Goal: Task Accomplishment & Management: Manage account settings

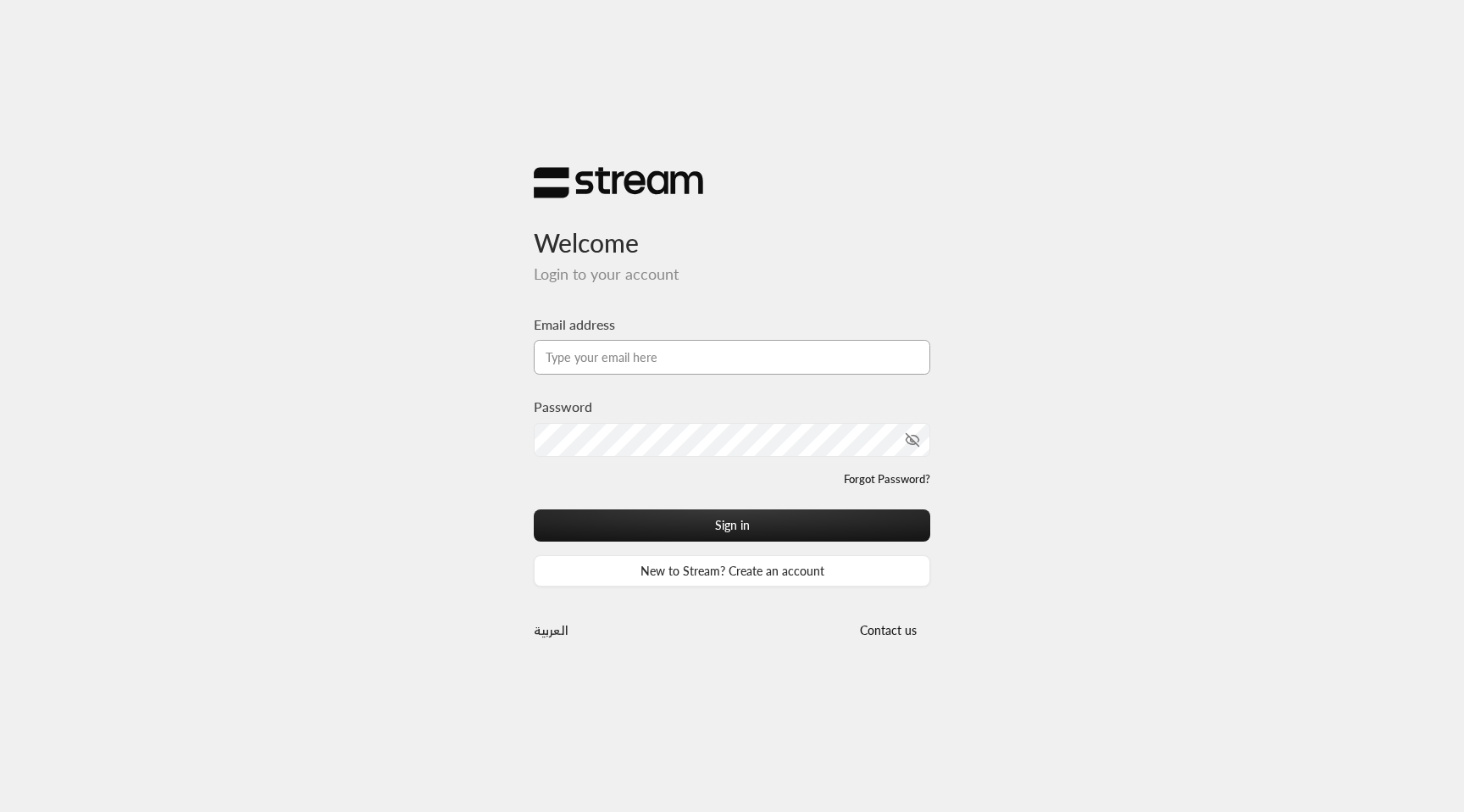
type input "[EMAIL_ADDRESS][DOMAIN_NAME]"
click at [714, 541] on div "Sign in New to Stream? Create an account" at bounding box center [732, 547] width 397 height 77
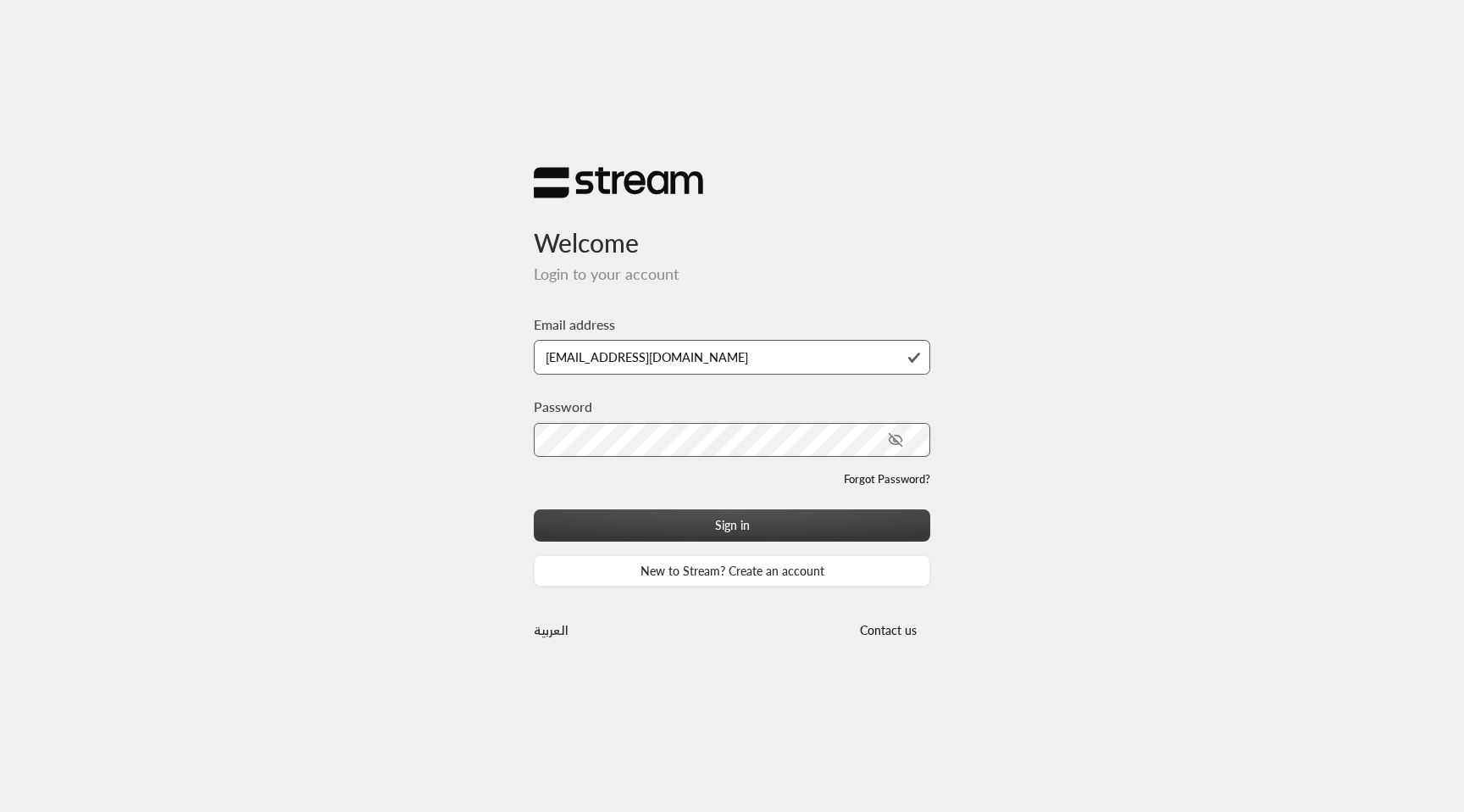
click at [732, 519] on button "Sign in" at bounding box center [732, 524] width 397 height 31
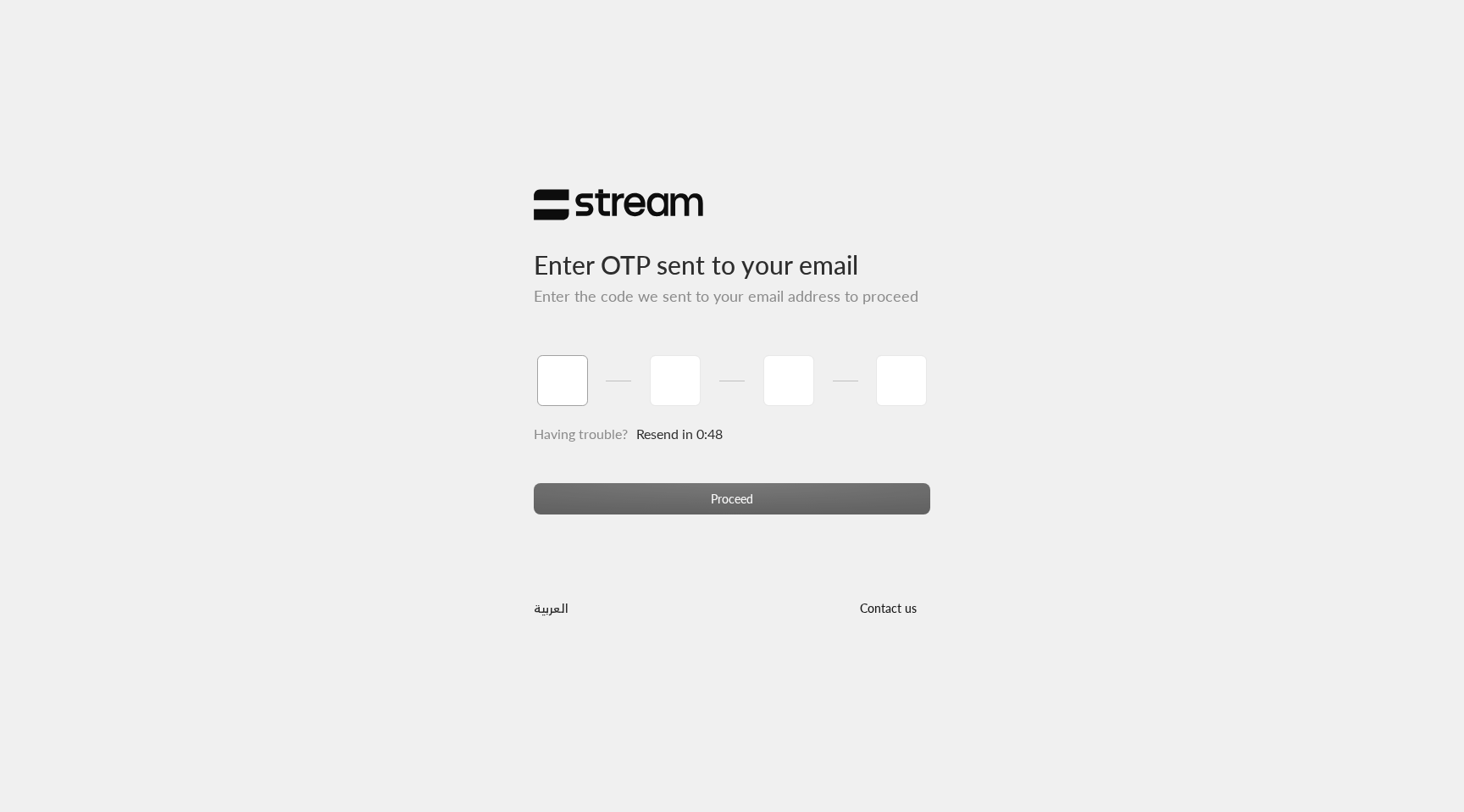
paste input "5"
type input "5"
type input "8"
type input "5"
